Goal: Task Accomplishment & Management: Manage account settings

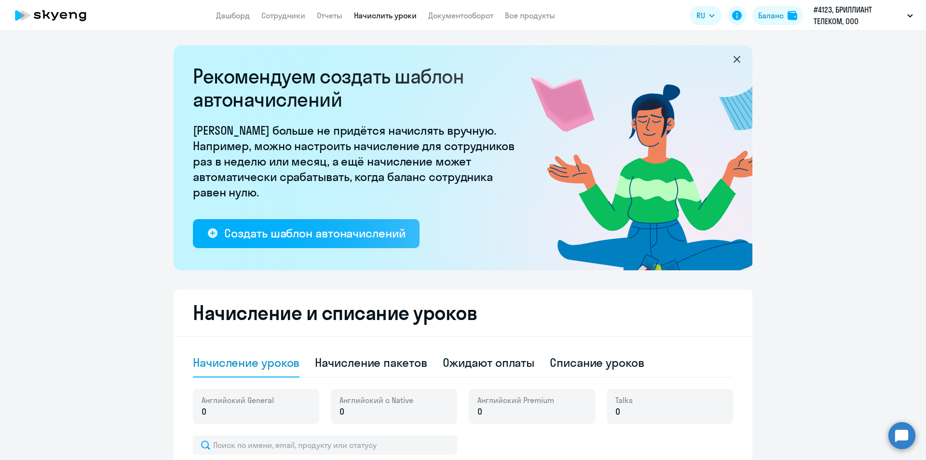
select select "10"
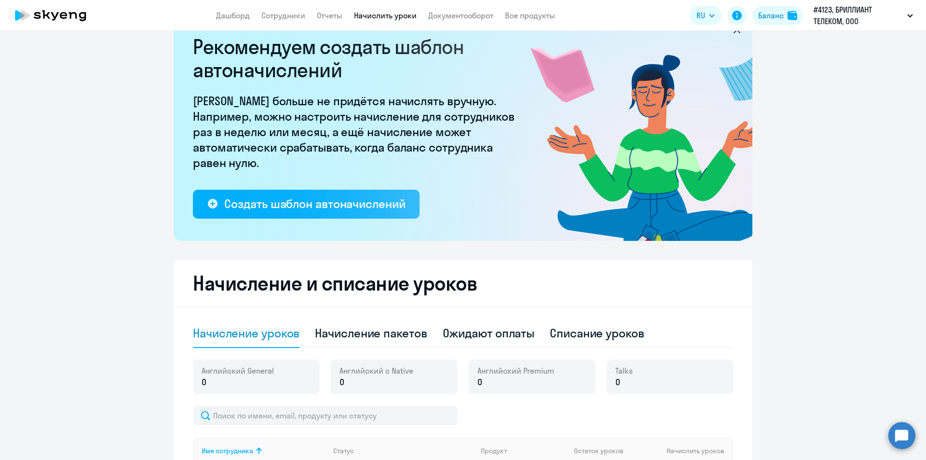
scroll to position [81, 0]
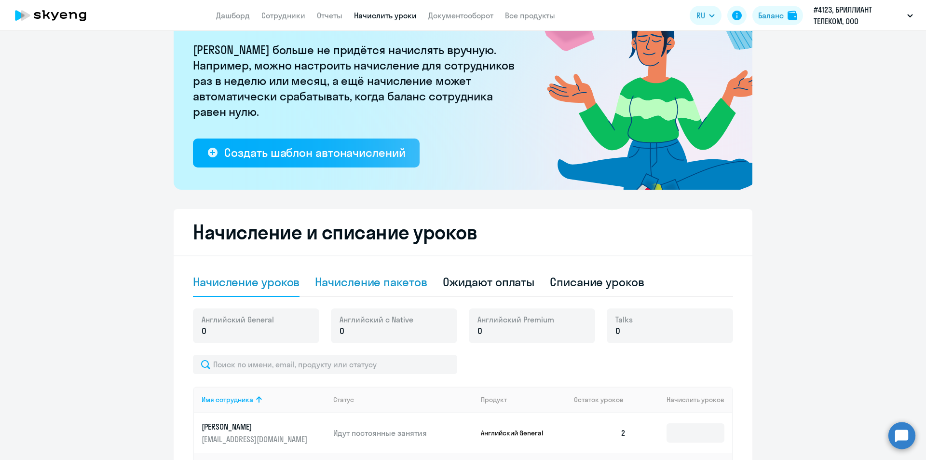
click at [396, 288] on div "Начисление пакетов" at bounding box center [371, 281] width 112 height 15
select select "10"
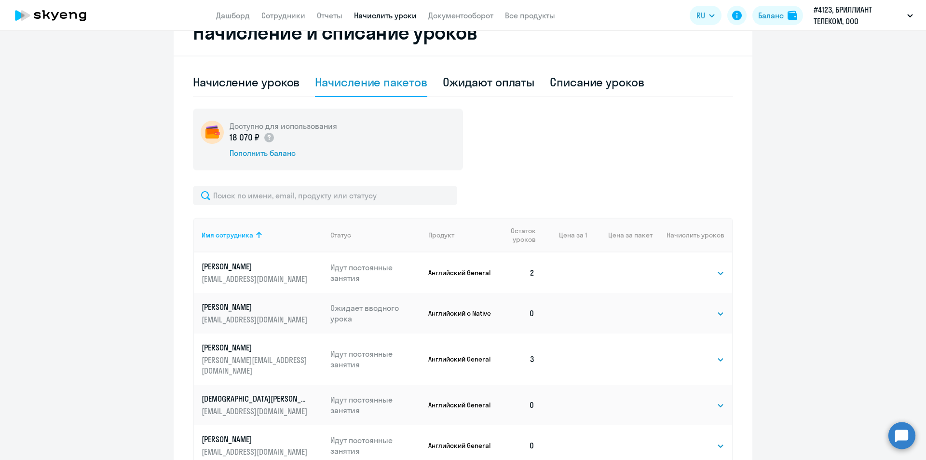
scroll to position [281, 0]
click at [51, 243] on ng-component "Рекомендуем создать шаблон автоначислений Уроки больше не придётся начислять вр…" at bounding box center [463, 135] width 926 height 743
drag, startPoint x: 17, startPoint y: 126, endPoint x: 69, endPoint y: 139, distance: 52.9
click at [17, 126] on ng-component "Рекомендуем создать шаблон автоначислений Уроки больше не придётся начислять вр…" at bounding box center [463, 135] width 926 height 743
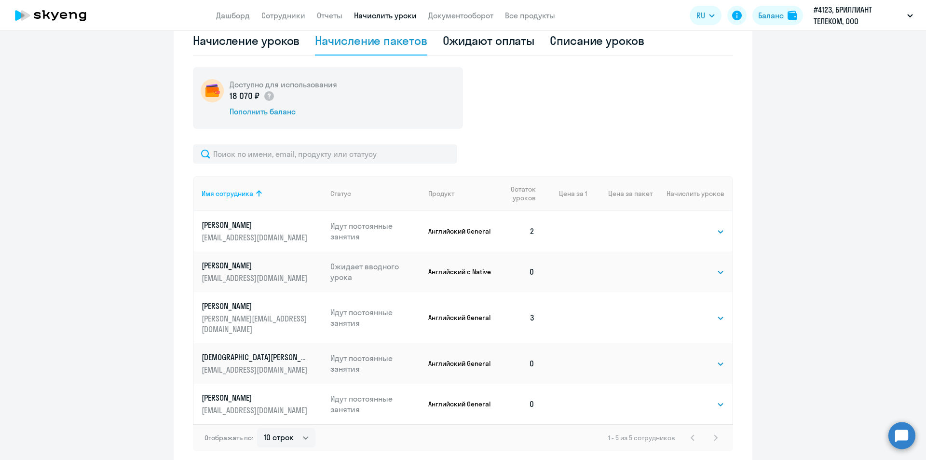
scroll to position [357, 0]
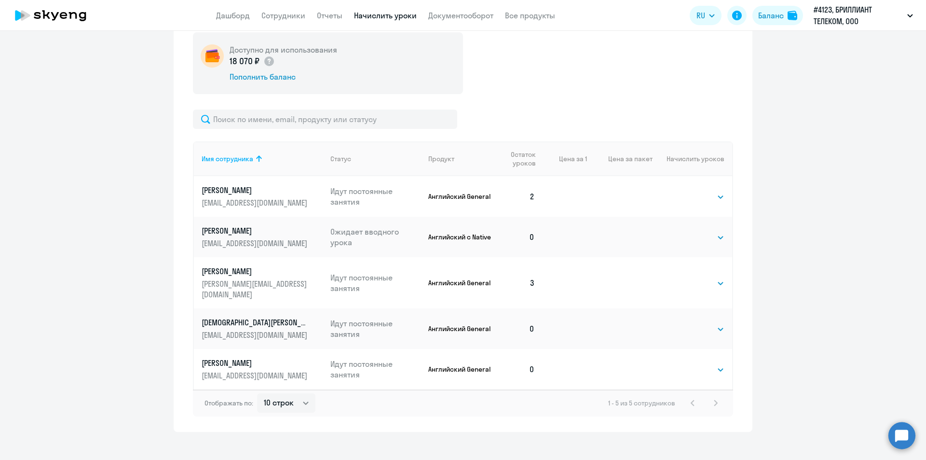
click at [721, 362] on td "Выбрать 4 8 16 32 64 96 128 Выбрать" at bounding box center [693, 369] width 80 height 41
click at [717, 364] on select "Выбрать 4 8 16 32 64 96 128" at bounding box center [705, 370] width 40 height 12
click at [685, 364] on select "Выбрать 4 8 16 32 64 96 128" at bounding box center [705, 370] width 40 height 12
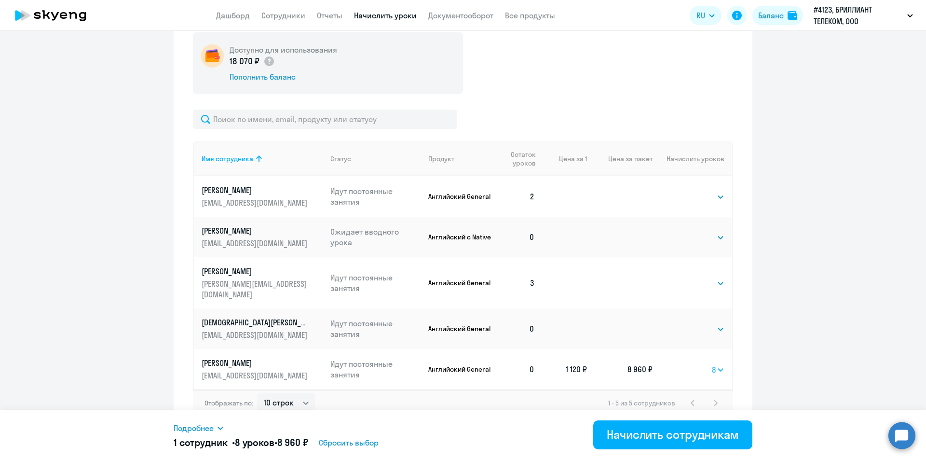
click at [715, 364] on select "Выбрать 4 8 16 32 64 96 128" at bounding box center [718, 370] width 13 height 12
select select "16"
click at [712, 364] on select "Выбрать 4 8 16 32 64 96 128" at bounding box center [718, 370] width 13 height 12
click at [32, 103] on ng-component "Рекомендуем создать шаблон автоначислений Уроки больше не придётся начислять вр…" at bounding box center [463, 60] width 926 height 743
click at [274, 78] on div "Пополнить баланс" at bounding box center [284, 76] width 108 height 11
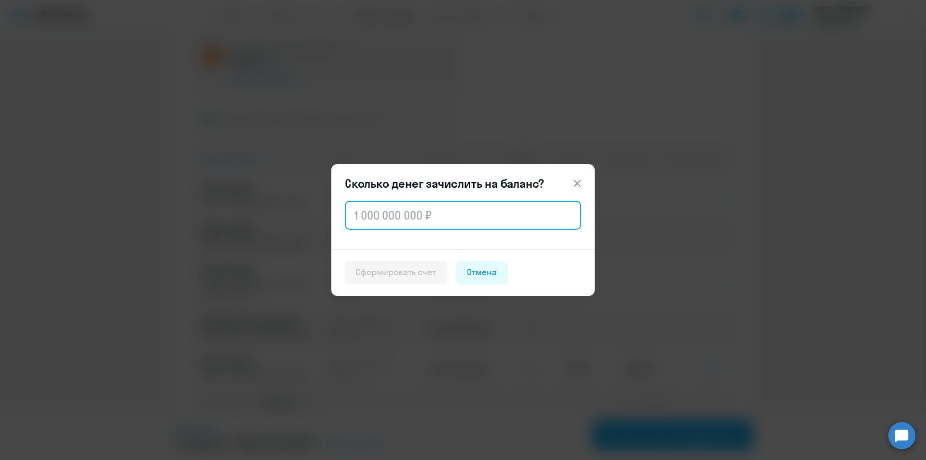
click at [499, 215] on input "text" at bounding box center [463, 215] width 236 height 29
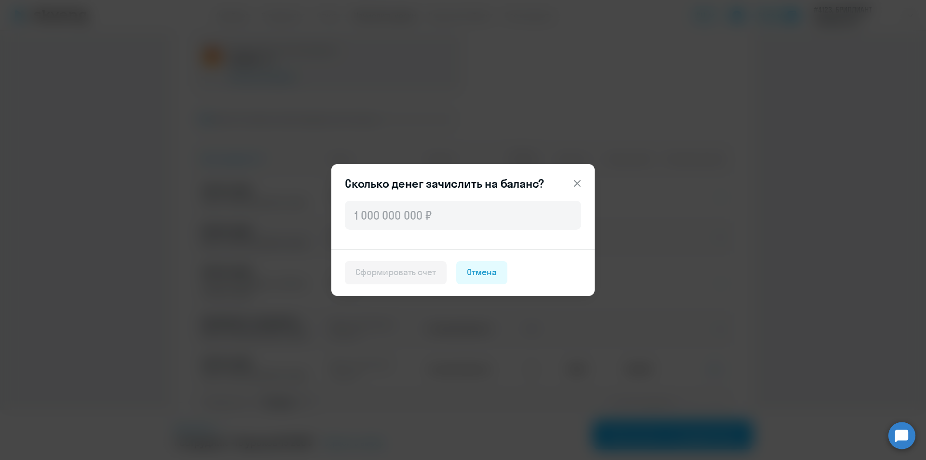
click at [579, 185] on icon at bounding box center [577, 183] width 7 height 7
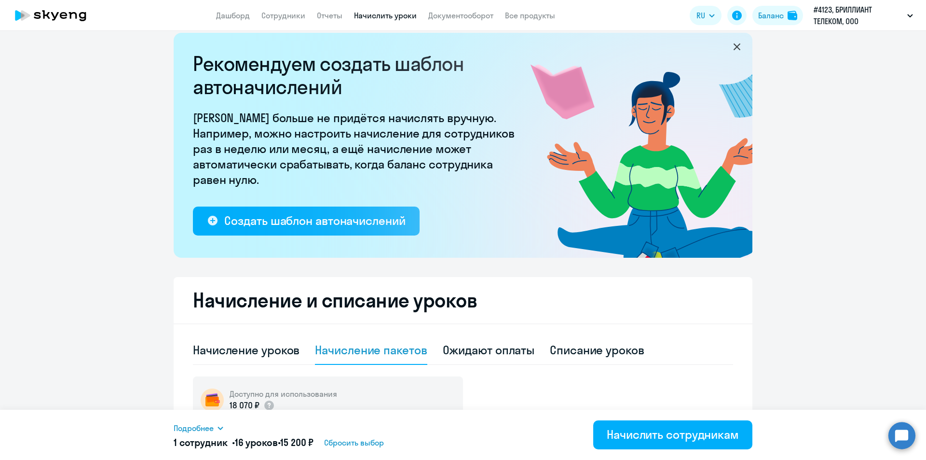
scroll to position [0, 0]
